Goal: Navigation & Orientation: Find specific page/section

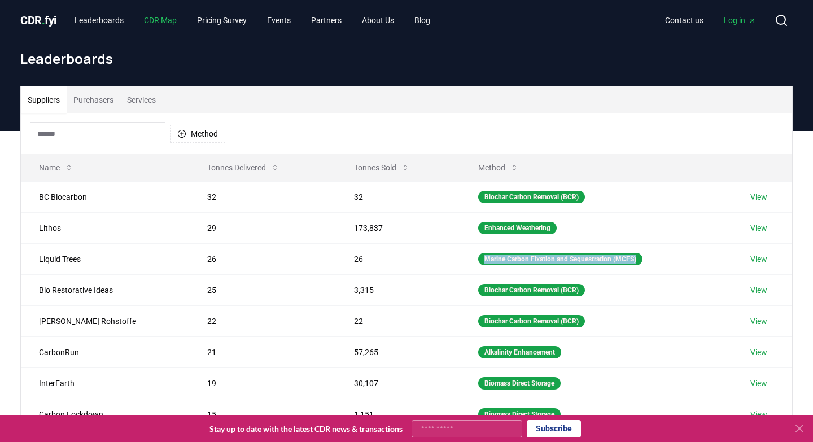
click at [164, 19] on link "CDR Map" at bounding box center [160, 20] width 51 height 20
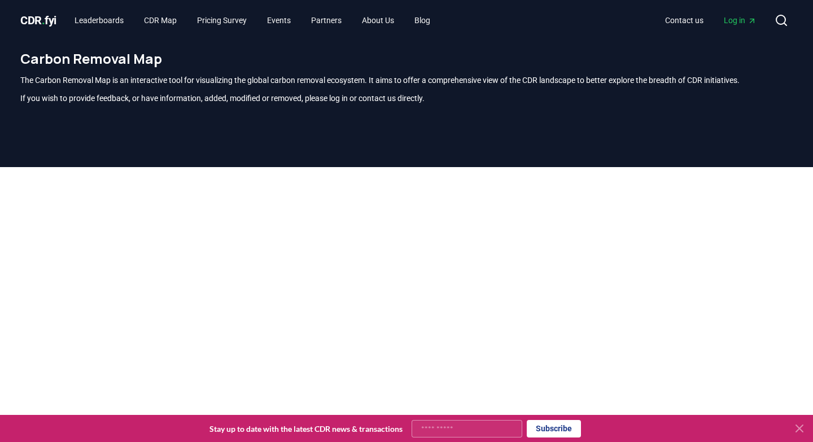
scroll to position [6, 0]
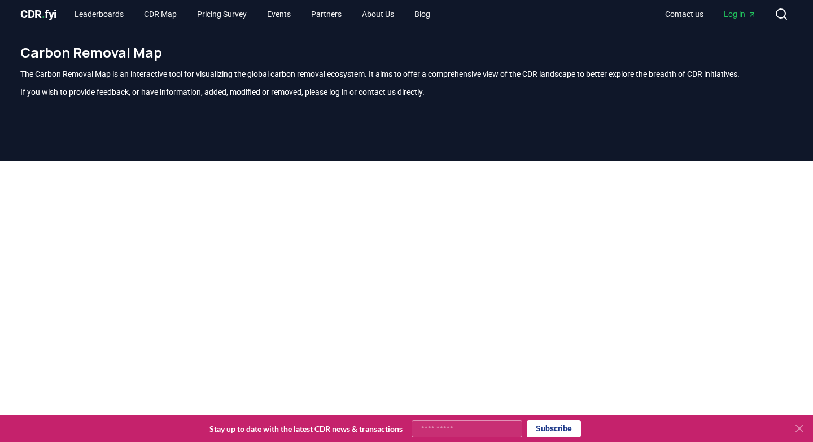
click at [802, 189] on div at bounding box center [406, 382] width 813 height 442
click at [588, 89] on p "If you wish to provide feedback, or have information, added, modified or remove…" at bounding box center [406, 91] width 772 height 11
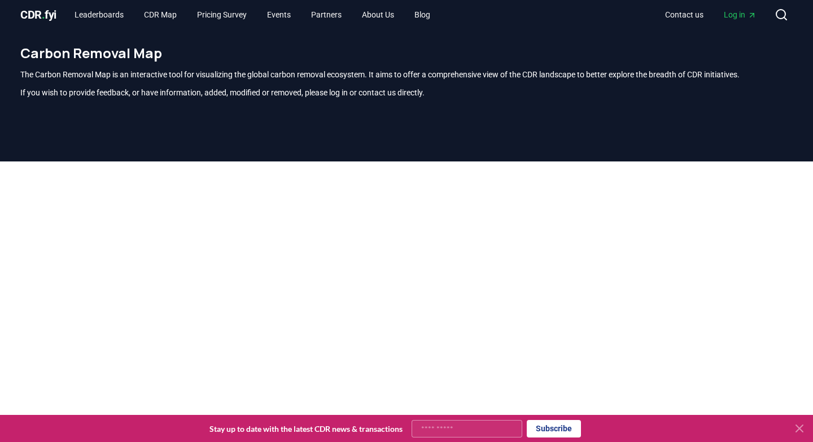
scroll to position [7, 0]
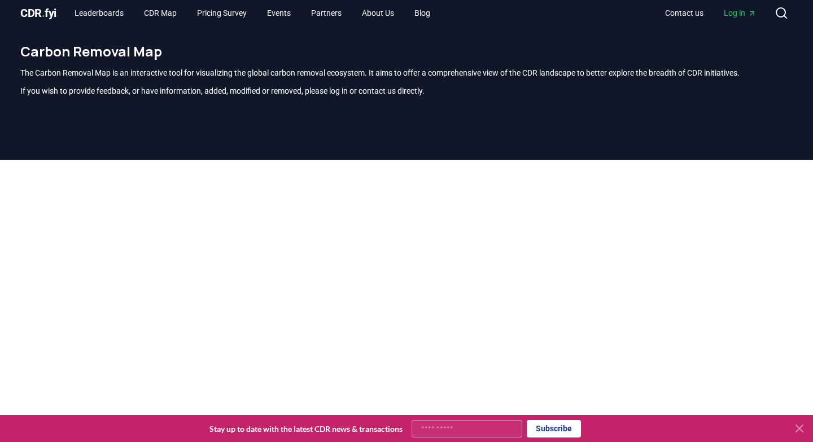
click at [800, 430] on icon at bounding box center [800, 429] width 14 height 14
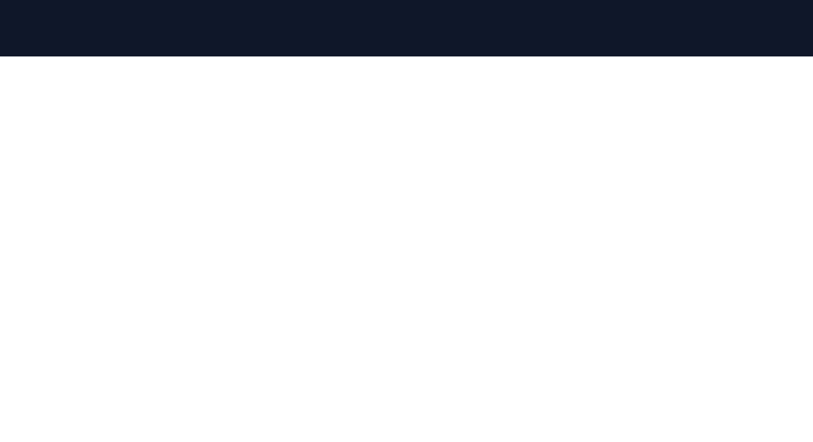
scroll to position [122, 0]
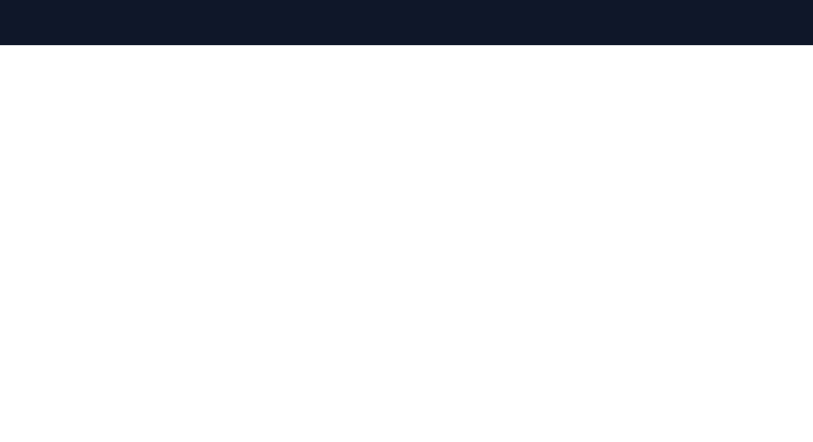
click at [805, 193] on div at bounding box center [406, 266] width 813 height 442
